Goal: Find contact information: Find contact information

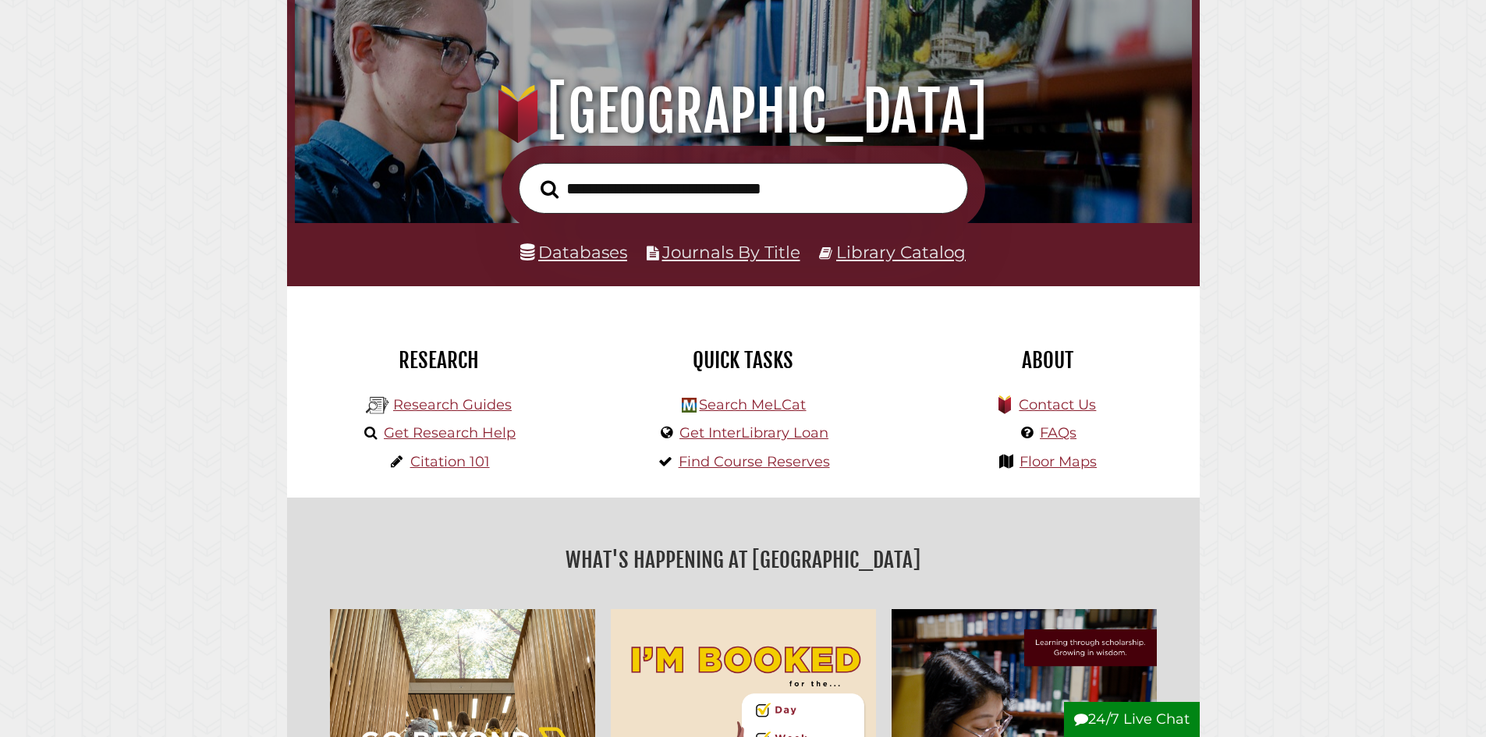
scroll to position [156, 0]
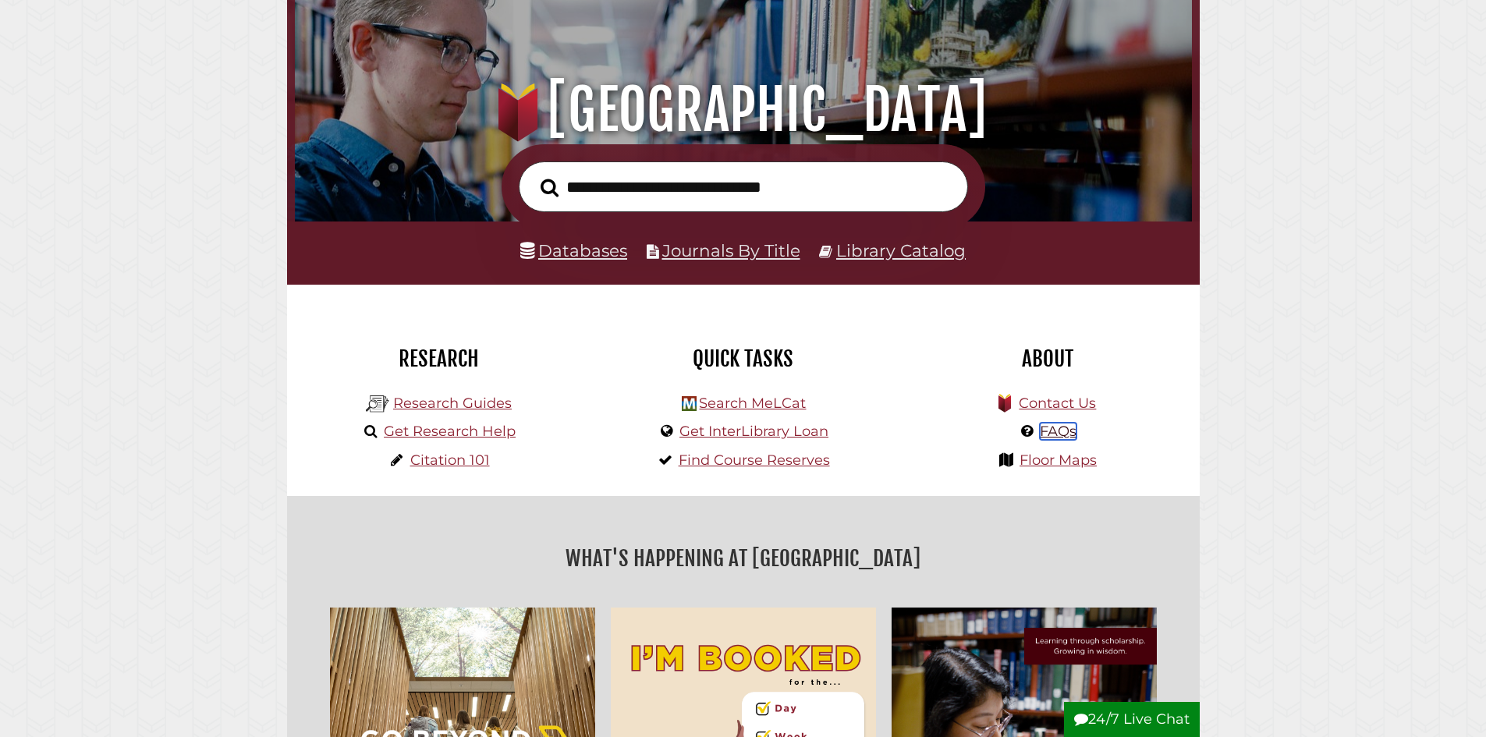
click at [1062, 424] on link "FAQs" at bounding box center [1058, 431] width 37 height 17
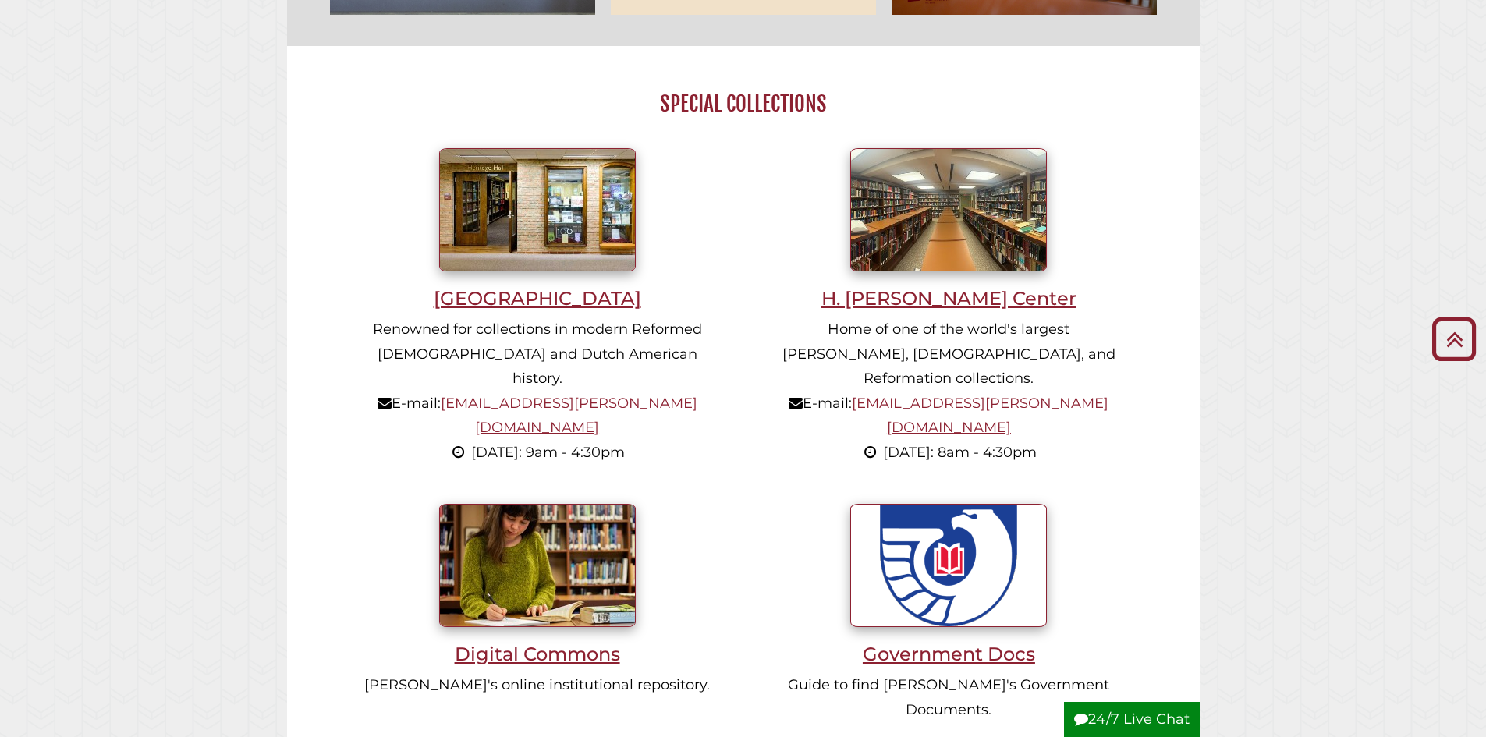
scroll to position [1404, 0]
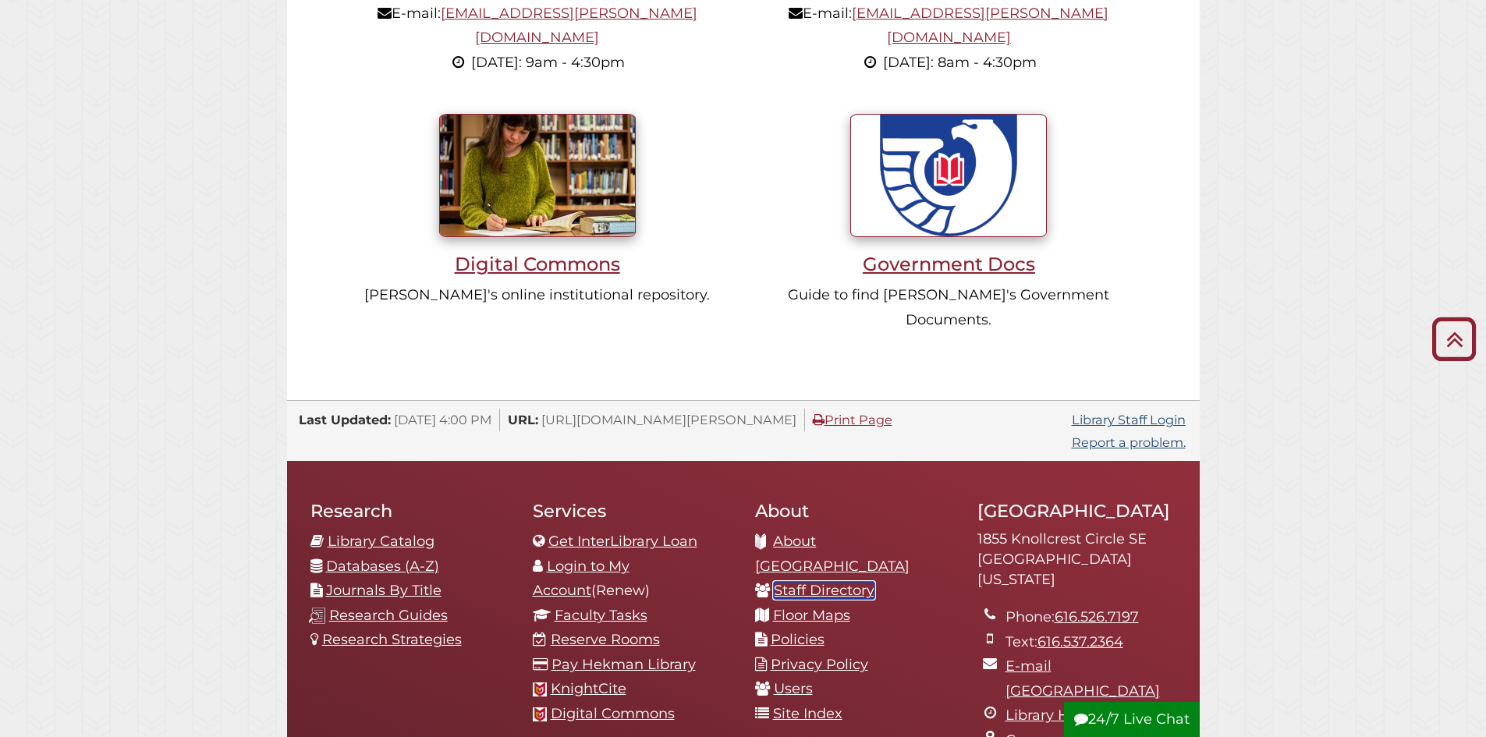
click at [800, 582] on link "Staff Directory" at bounding box center [824, 590] width 101 height 17
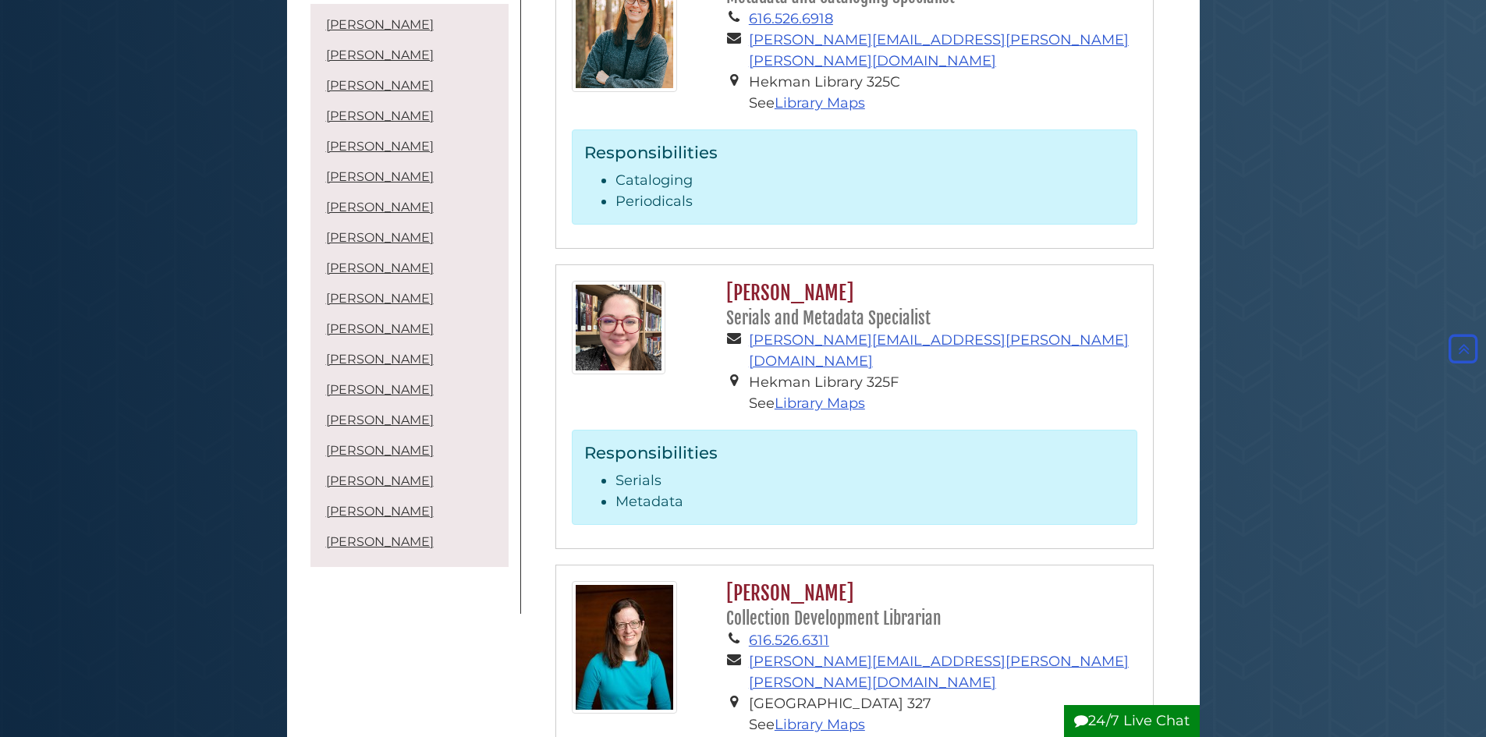
scroll to position [5148, 0]
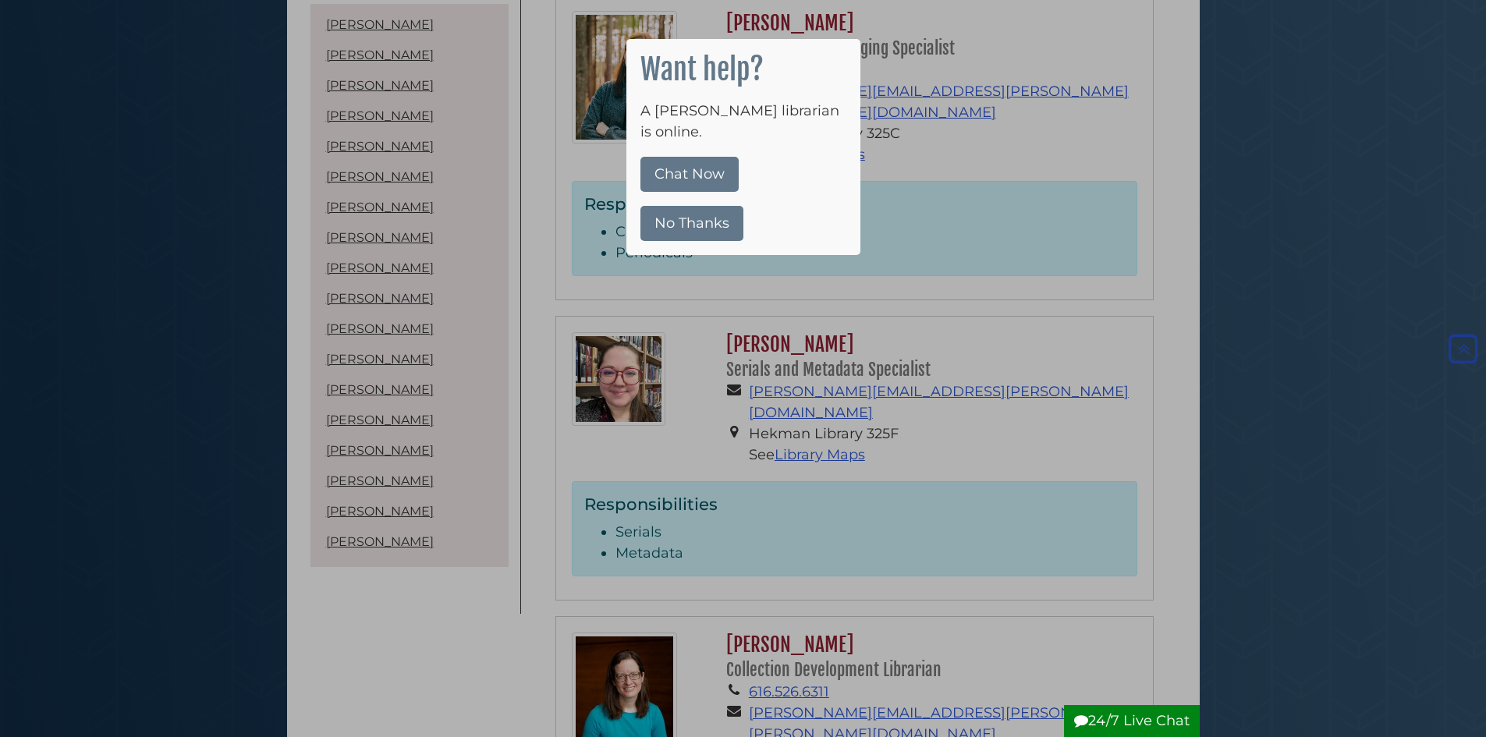
click at [681, 206] on button "No Thanks" at bounding box center [691, 223] width 103 height 35
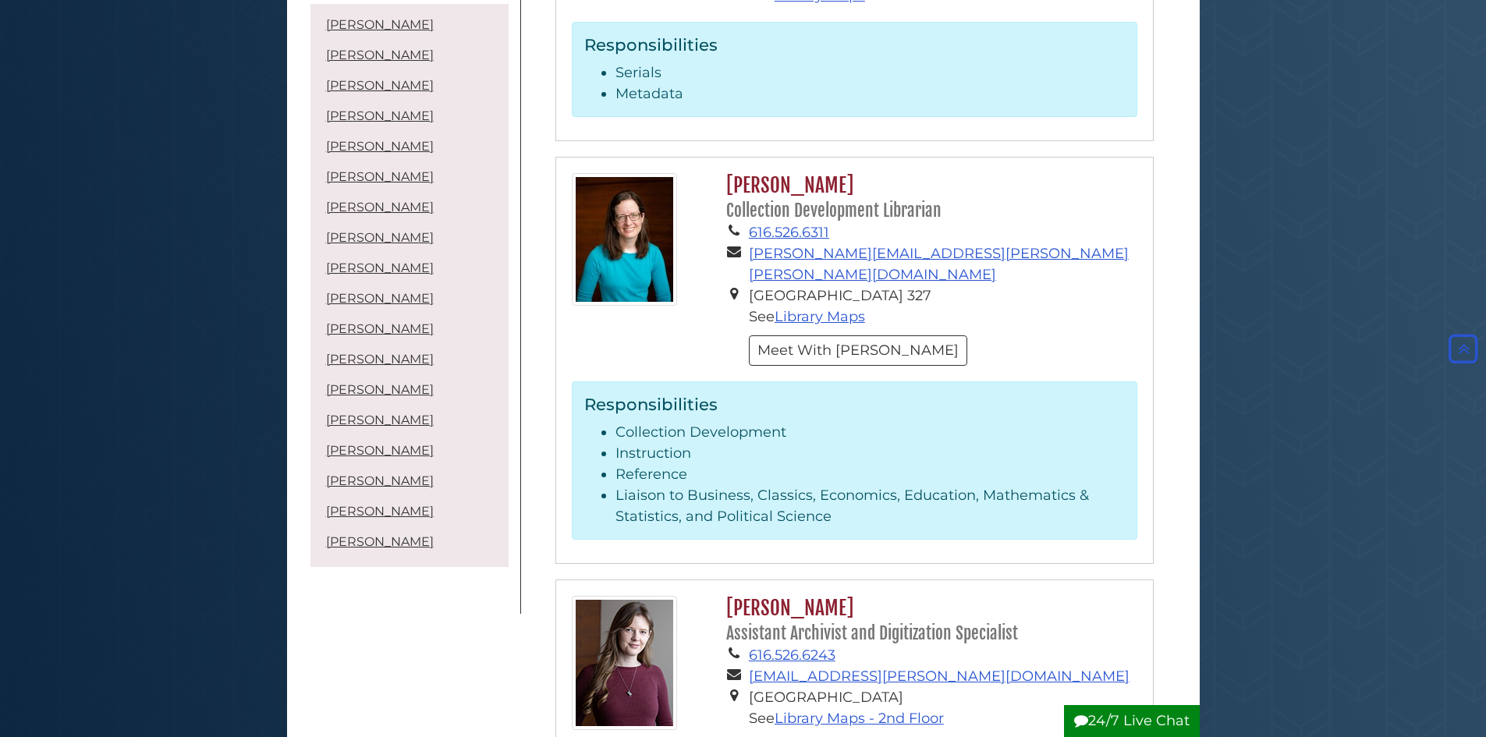
scroll to position [5616, 0]
